Goal: Complete application form

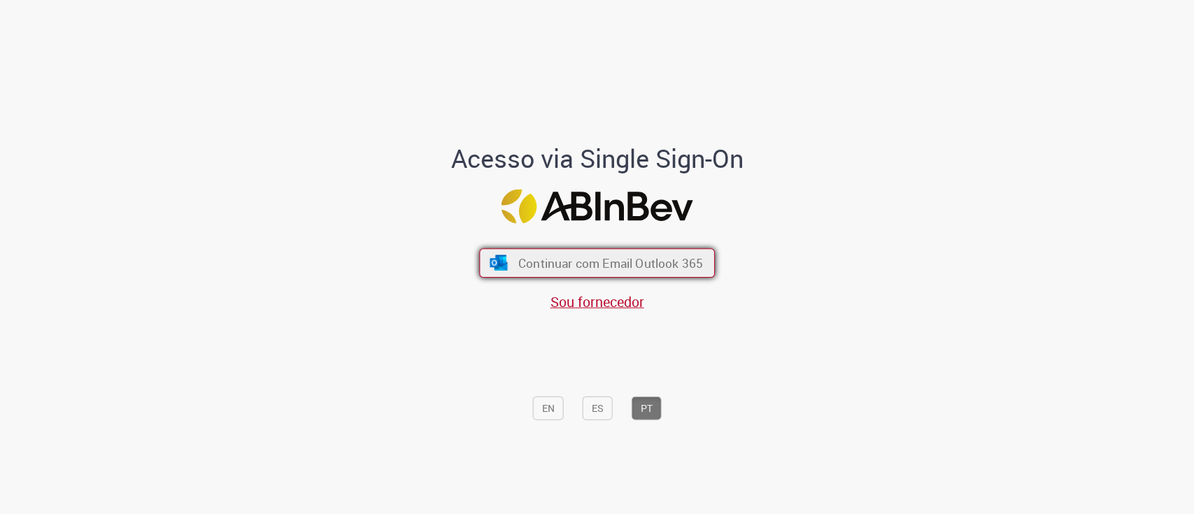
click at [596, 264] on span "Continuar com Email Outlook 365" at bounding box center [610, 263] width 185 height 16
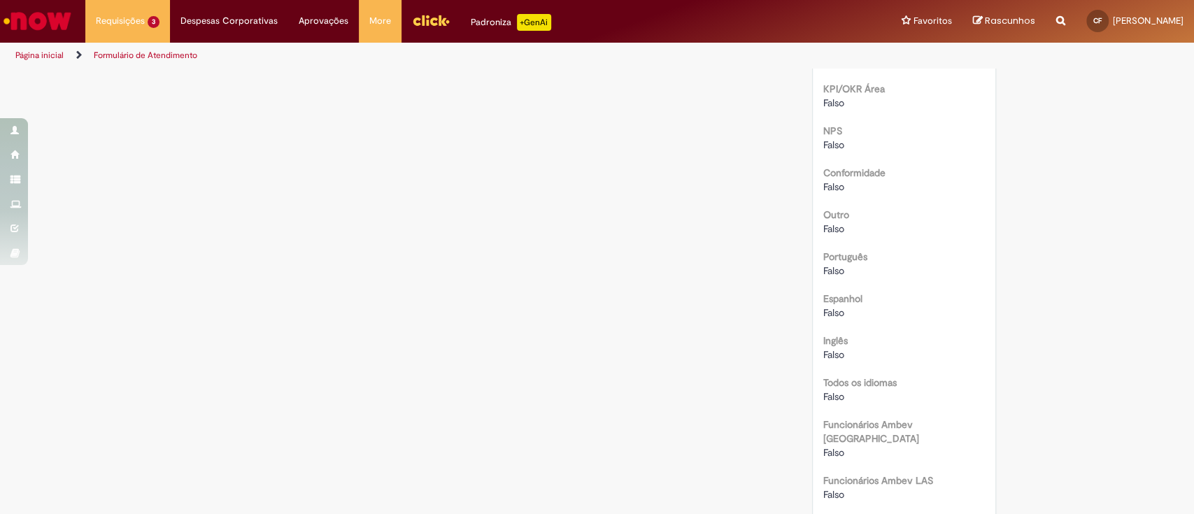
scroll to position [839, 0]
